Goal: Task Accomplishment & Management: Use online tool/utility

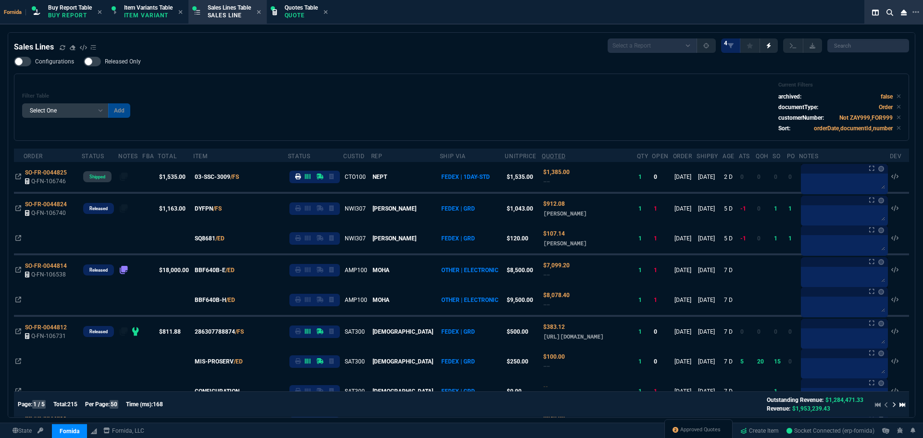
select select "1: BROV"
select select
drag, startPoint x: 0, startPoint y: 0, endPoint x: 492, endPoint y: 95, distance: 501.2
click at [492, 95] on div "Filter Table Select One Add Filter () Age () ATS () Cond (itemVariantCode) Cust…" at bounding box center [461, 107] width 879 height 51
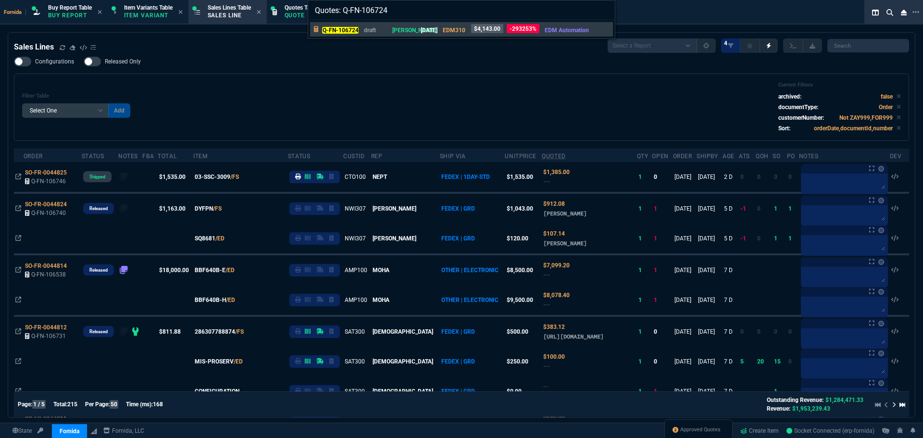
type input "Quotes: Q-FN-106724"
click at [434, 34] on p "[DATE]" at bounding box center [429, 30] width 17 height 9
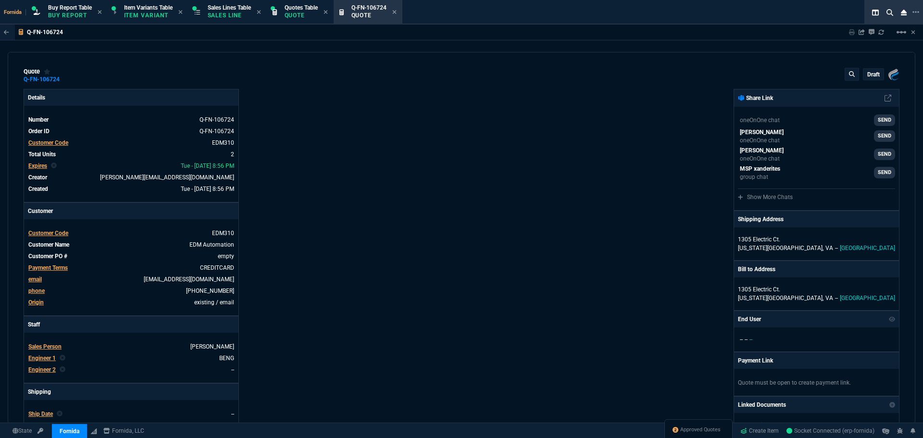
type input "18"
type input "727"
type input "18"
type input "727"
type input "63"
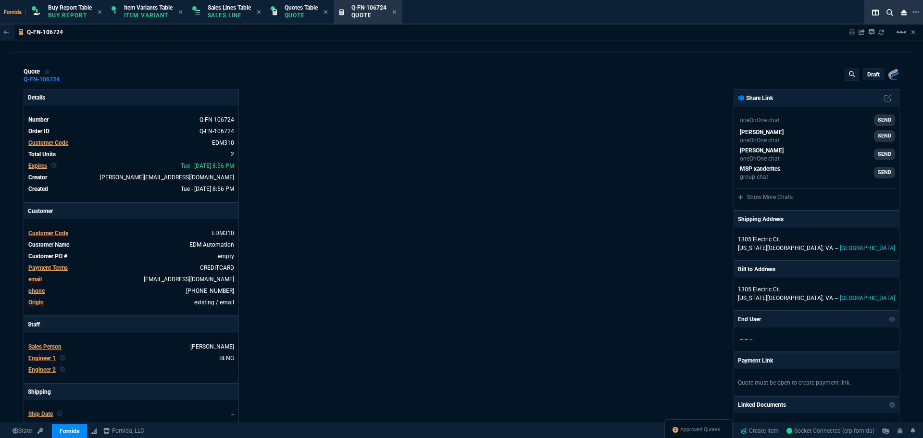
type input "63"
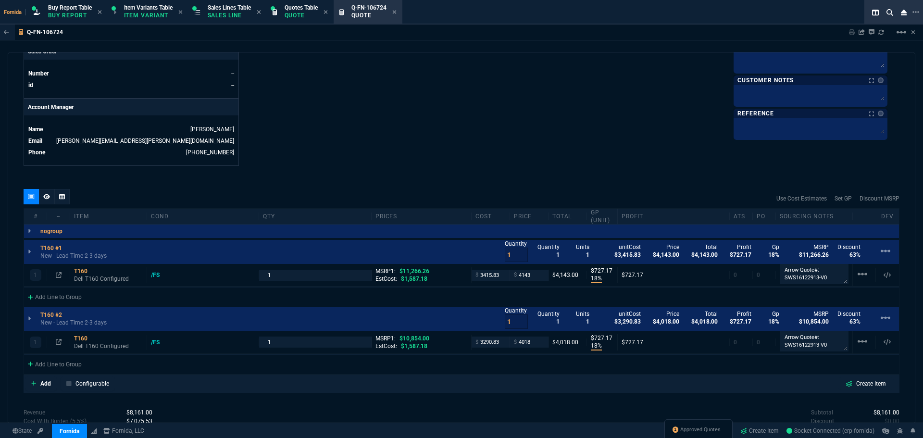
scroll to position [521, 0]
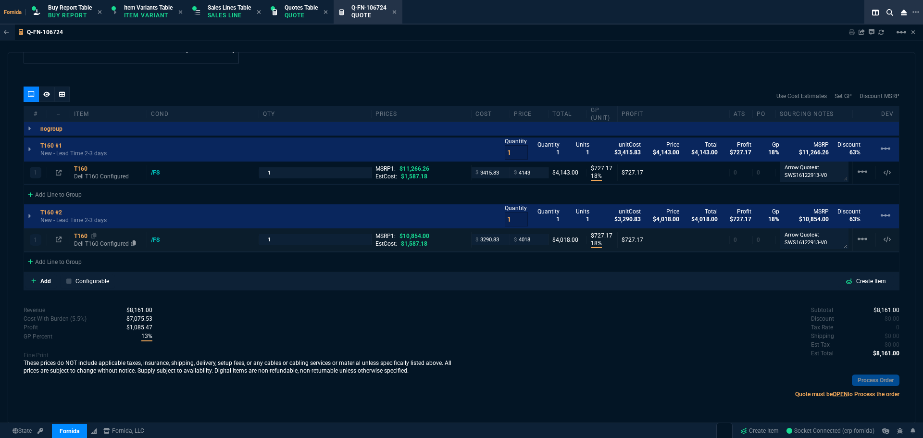
click at [84, 239] on div "T160" at bounding box center [108, 236] width 69 height 8
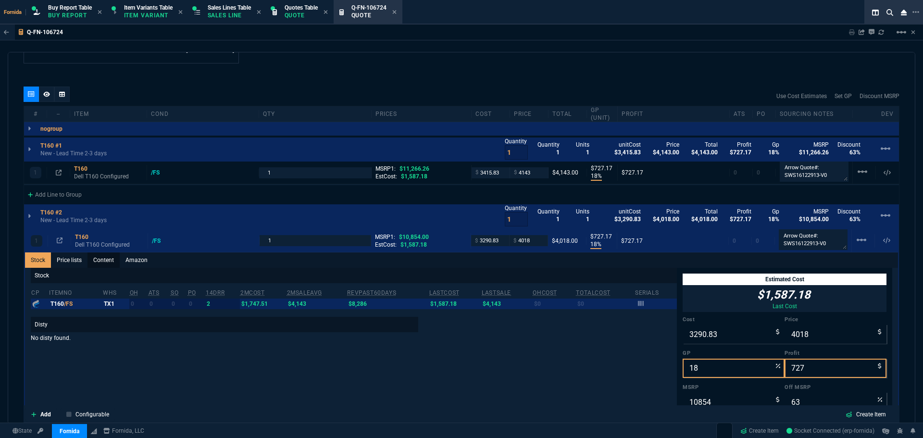
click at [103, 263] on link "Content" at bounding box center [103, 259] width 32 height 15
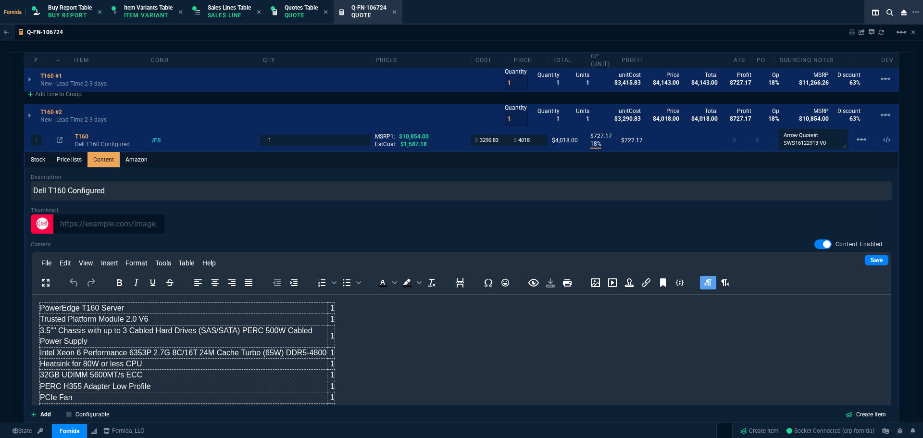
scroll to position [618, 0]
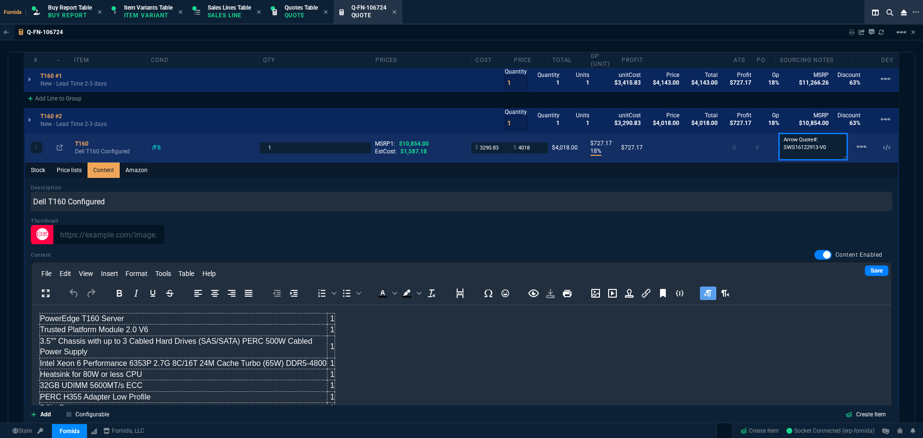
click at [819, 150] on textarea "Arrow Quote#: SWS16122913-V0" at bounding box center [813, 146] width 69 height 27
drag, startPoint x: 820, startPoint y: 151, endPoint x: 779, endPoint y: 151, distance: 41.3
click at [779, 151] on textarea "Arrow Quote#: SWS16122913-V0" at bounding box center [813, 146] width 69 height 27
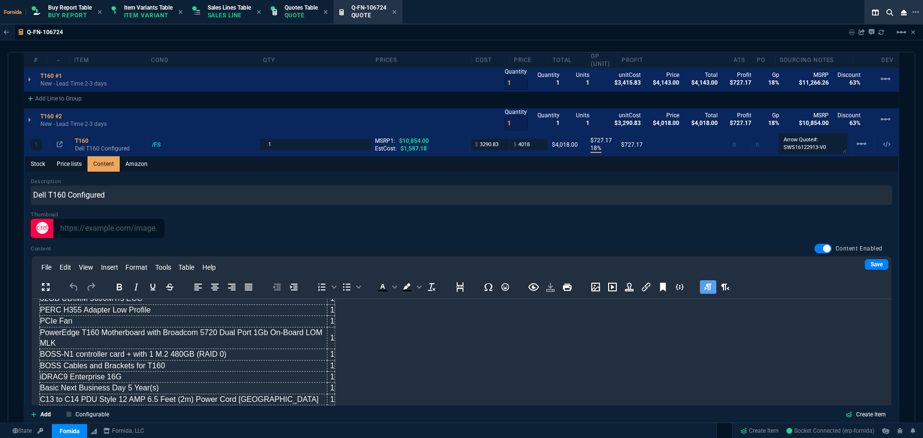
scroll to position [81, 0]
drag, startPoint x: 146, startPoint y: 345, endPoint x: 106, endPoint y: 347, distance: 40.4
click at [146, 345] on td "PowerEdge T160 Motherboard with Broadcom 5720 Dual Port 1Gb On-Board LOM MLK" at bounding box center [183, 337] width 287 height 22
click at [112, 353] on td "BOSS-N1 controller card + with 1 M.2 480GB (RAID 0)" at bounding box center [183, 353] width 287 height 11
click at [161, 366] on td "BOSS Cables and Brackets for T160" at bounding box center [183, 364] width 287 height 11
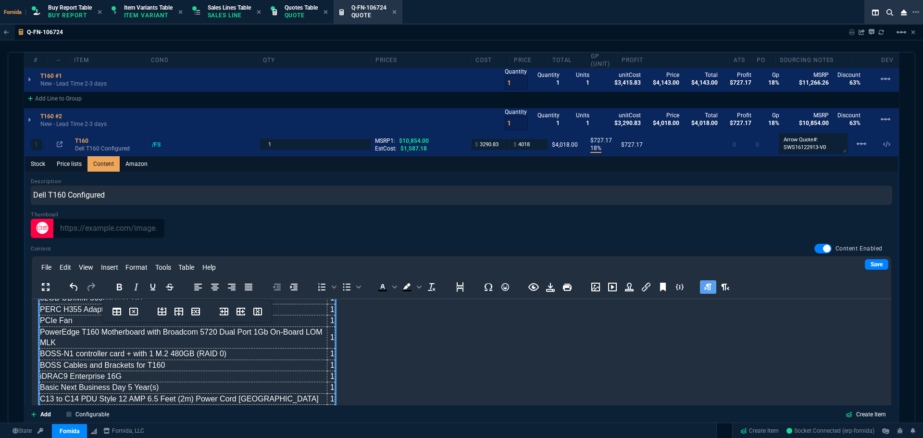
click at [170, 365] on td "BOSS Cables and Brackets for T160" at bounding box center [183, 364] width 287 height 11
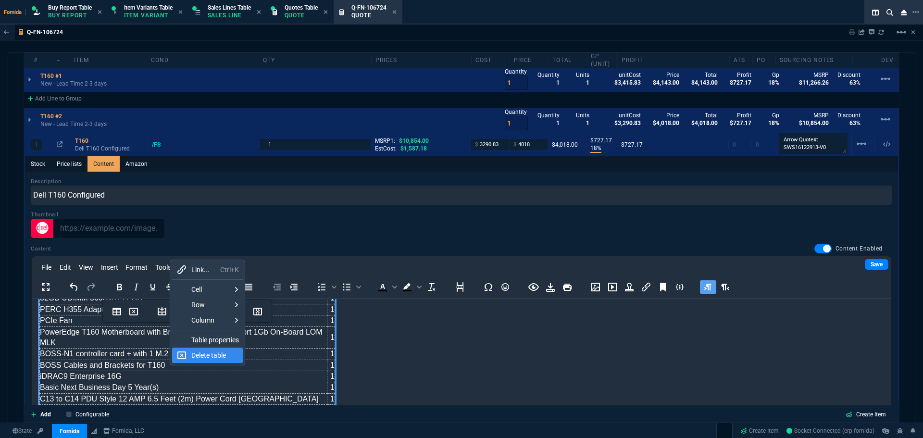
click at [161, 365] on td "BOSS Cables and Brackets for T160" at bounding box center [183, 364] width 287 height 11
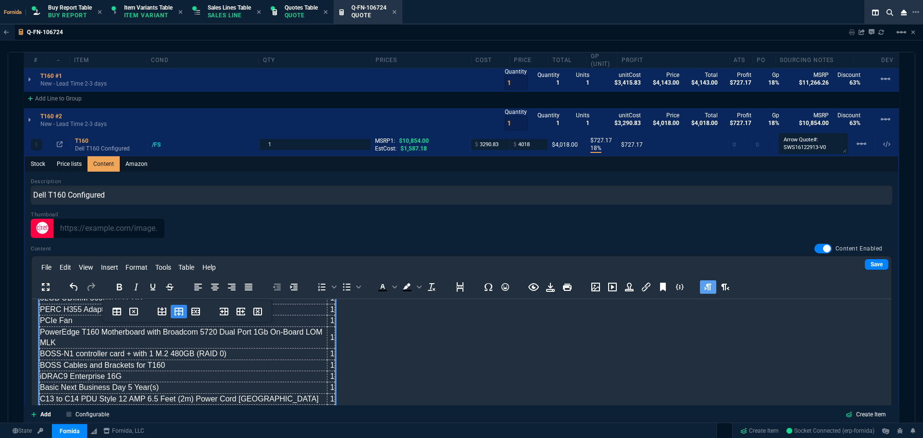
click at [175, 312] on icon "Insert row after" at bounding box center [178, 312] width 9 height 8
click at [143, 379] on td "Rich Text Area. Press ALT-0 for help." at bounding box center [183, 376] width 287 height 11
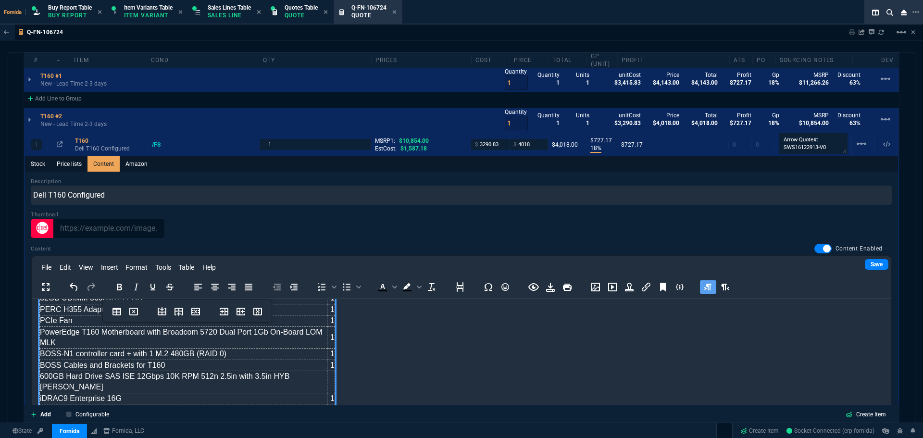
click at [330, 377] on td "Rich Text Area. Press ALT-0 for help." at bounding box center [331, 382] width 8 height 22
click at [867, 264] on link "Save" at bounding box center [877, 264] width 24 height 11
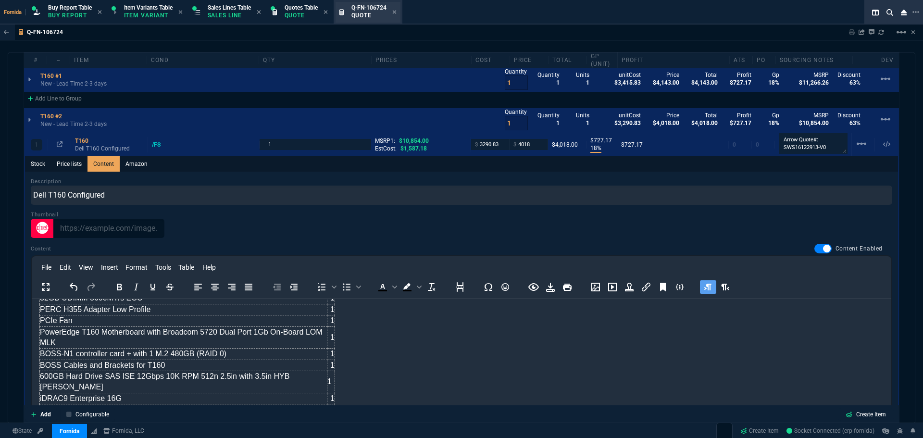
drag, startPoint x: 238, startPoint y: 17, endPoint x: 395, endPoint y: 15, distance: 157.2
click at [238, 17] on p "Sales Line" at bounding box center [229, 16] width 43 height 8
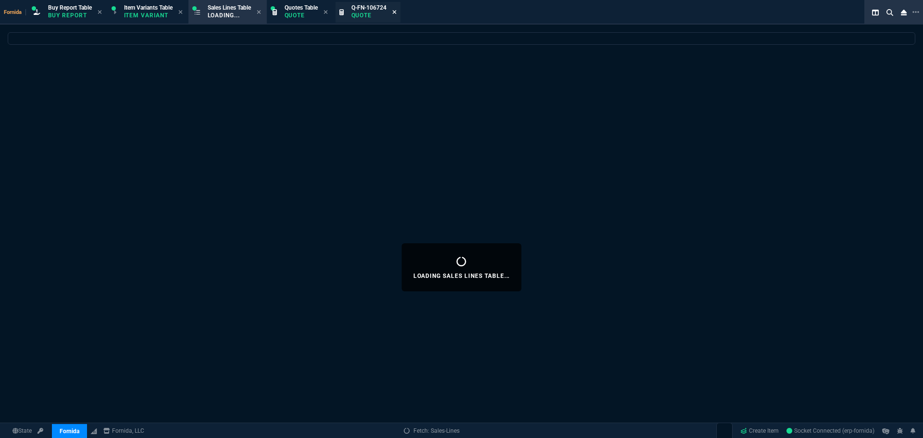
click at [396, 13] on icon at bounding box center [394, 12] width 4 height 4
select select
